Goal: Information Seeking & Learning: Learn about a topic

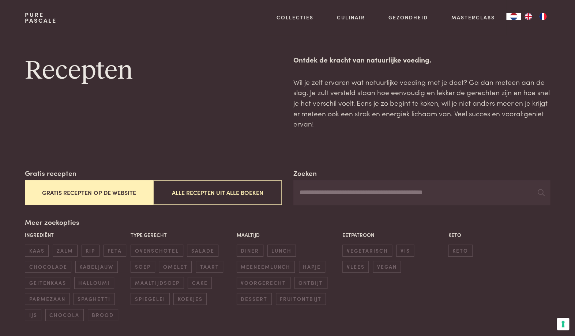
click at [87, 193] on button "Gratis recepten op de website" at bounding box center [89, 192] width 128 height 25
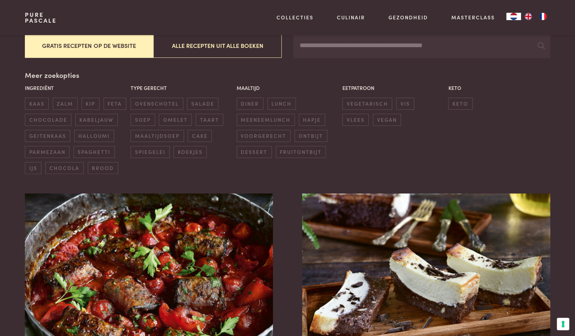
scroll to position [146, 0]
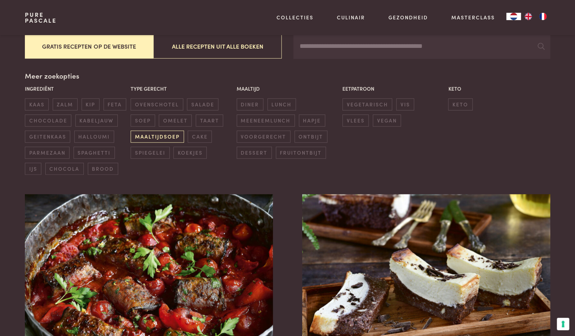
click at [157, 137] on span "maaltijdsoep" at bounding box center [157, 137] width 53 height 12
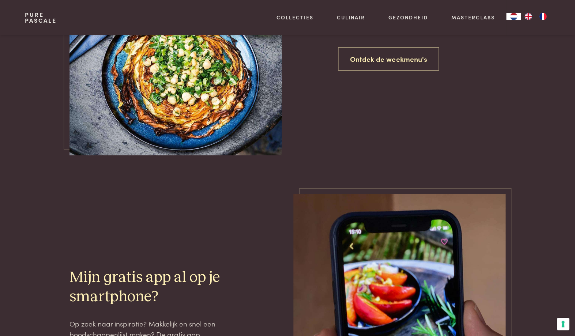
scroll to position [743, 0]
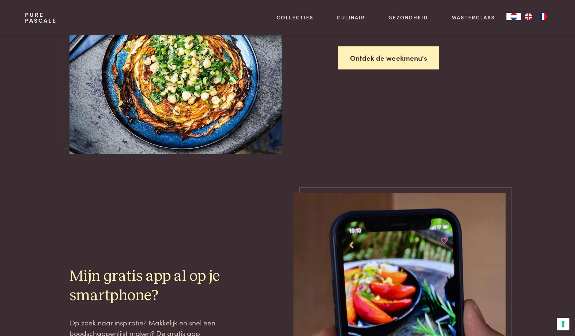
click at [377, 63] on link "Ontdek de weekmenu's" at bounding box center [388, 57] width 101 height 23
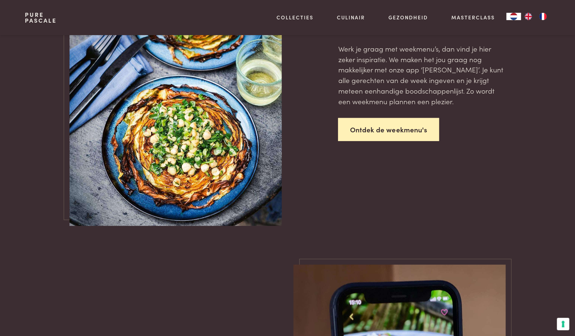
scroll to position [672, 0]
click at [372, 133] on link "Ontdek de weekmenu's" at bounding box center [388, 129] width 101 height 23
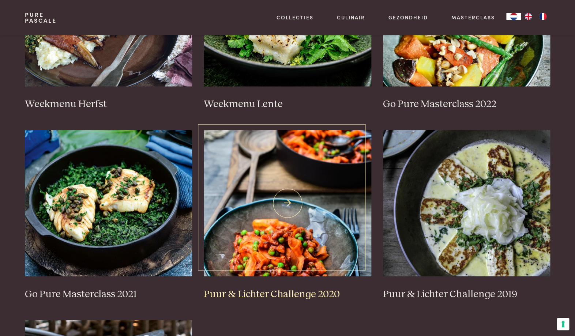
scroll to position [442, 0]
click at [290, 203] on img at bounding box center [288, 202] width 168 height 146
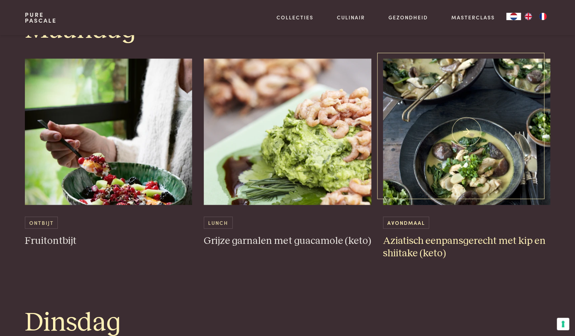
scroll to position [387, 0]
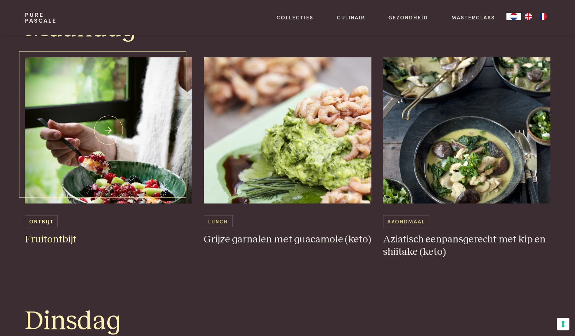
click at [105, 166] on img at bounding box center [109, 130] width 168 height 146
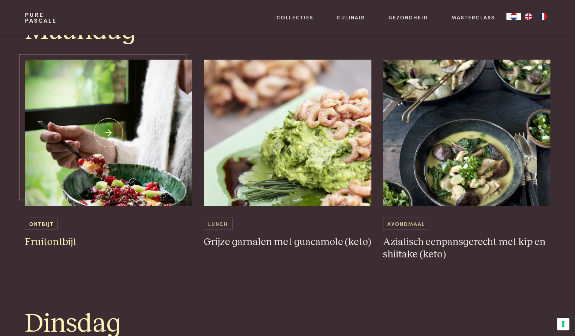
scroll to position [385, 0]
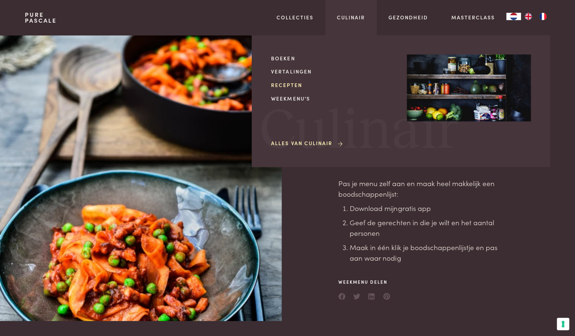
click at [285, 87] on link "Recepten" at bounding box center [333, 85] width 124 height 8
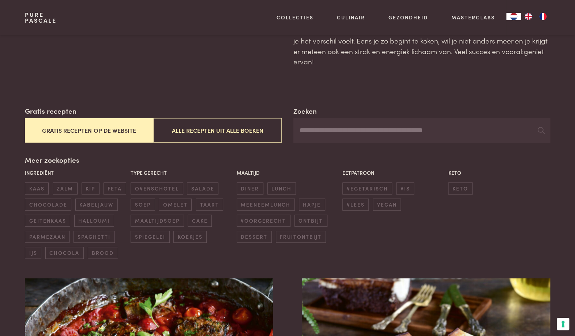
scroll to position [64, 0]
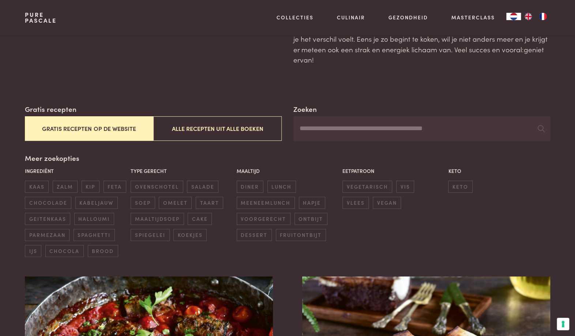
drag, startPoint x: 328, startPoint y: 127, endPoint x: 328, endPoint y: 135, distance: 7.7
click at [328, 127] on input "Zoeken" at bounding box center [421, 128] width 257 height 25
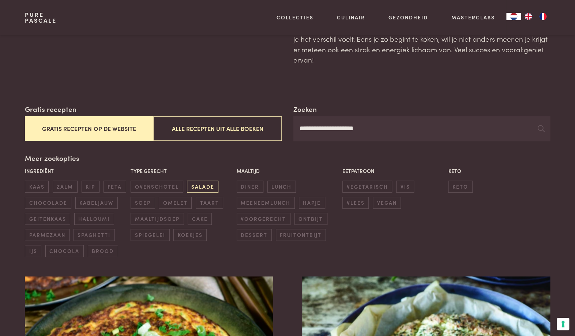
type input "**********"
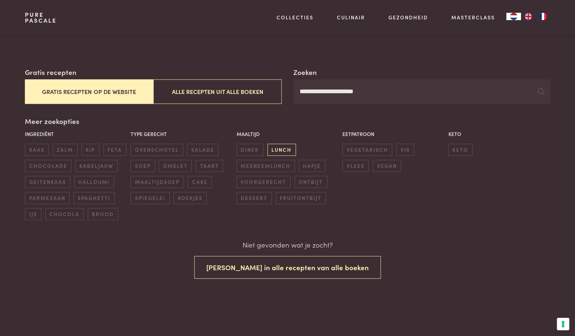
scroll to position [104, 0]
click at [265, 162] on span "meeneemlunch" at bounding box center [266, 166] width 58 height 12
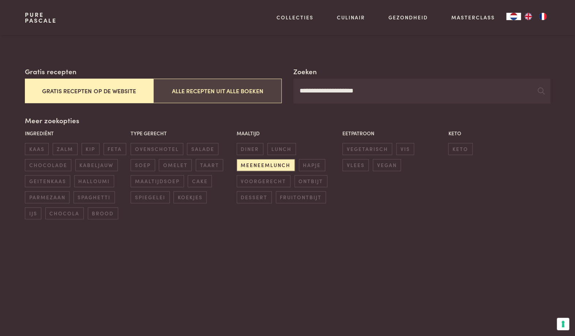
drag, startPoint x: 379, startPoint y: 94, endPoint x: 281, endPoint y: 91, distance: 98.1
click at [293, 92] on input "**********" at bounding box center [421, 91] width 257 height 25
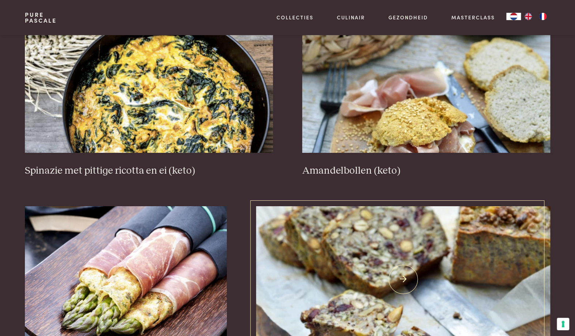
scroll to position [948, 0]
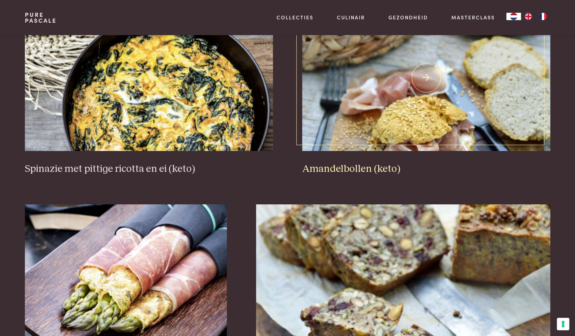
click at [387, 135] on img at bounding box center [426, 78] width 248 height 146
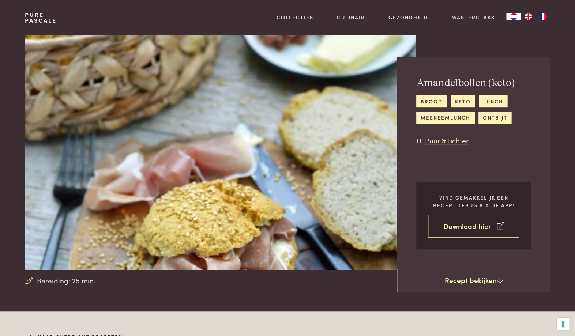
click at [458, 227] on link "Download hier" at bounding box center [473, 226] width 91 height 23
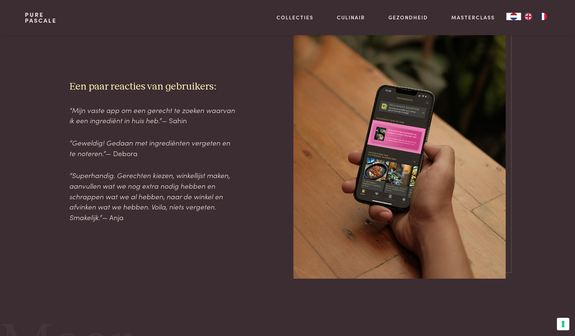
scroll to position [905, 0]
